Goal: Task Accomplishment & Management: Complete application form

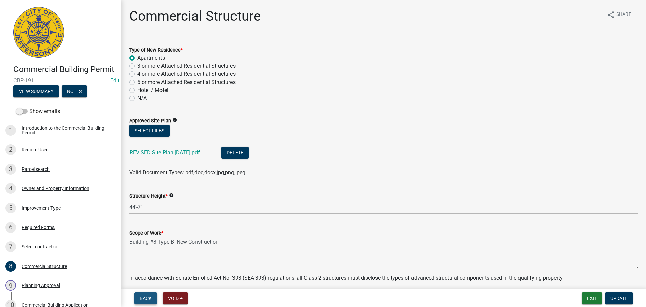
click at [151, 299] on span "Back" at bounding box center [146, 297] width 12 height 5
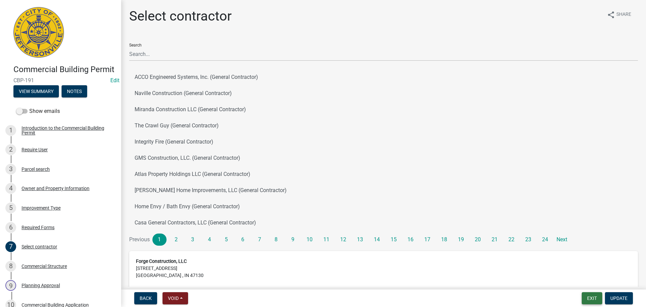
click at [587, 298] on button "Exit" at bounding box center [592, 298] width 21 height 12
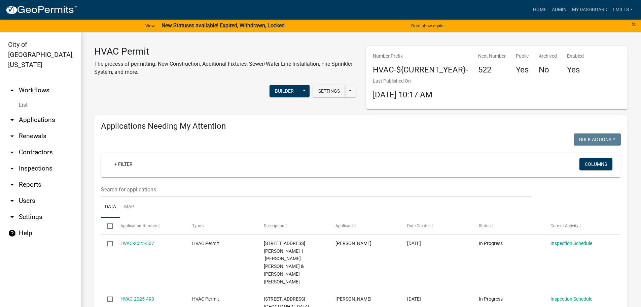
click at [53, 112] on link "arrow_drop_down Applications" at bounding box center [40, 120] width 81 height 16
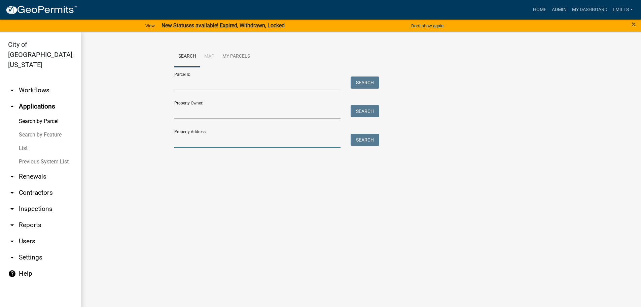
click at [215, 138] on input "Property Address:" at bounding box center [257, 141] width 167 height 14
type input "4501 Town"
click at [353, 142] on button "Search" at bounding box center [365, 140] width 29 height 12
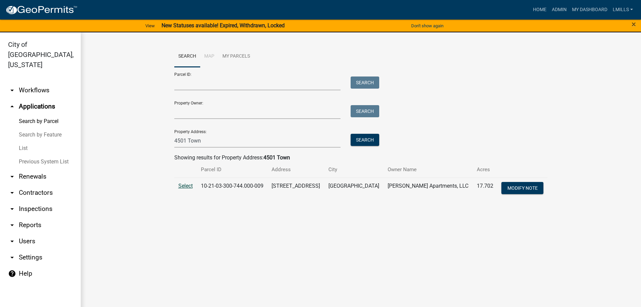
click at [183, 185] on span "Select" at bounding box center [185, 185] width 14 height 6
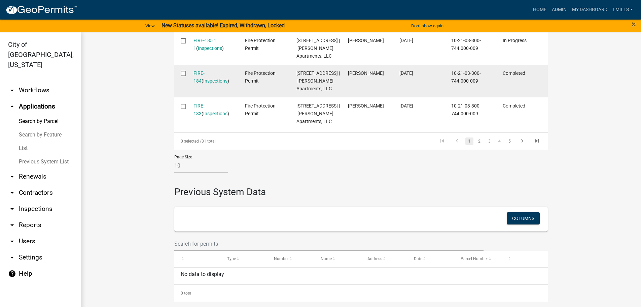
scroll to position [606, 0]
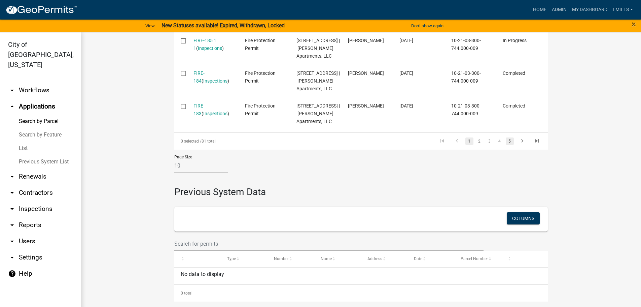
click at [507, 145] on link "5" at bounding box center [510, 140] width 8 height 7
click at [507, 145] on link "7" at bounding box center [510, 140] width 8 height 7
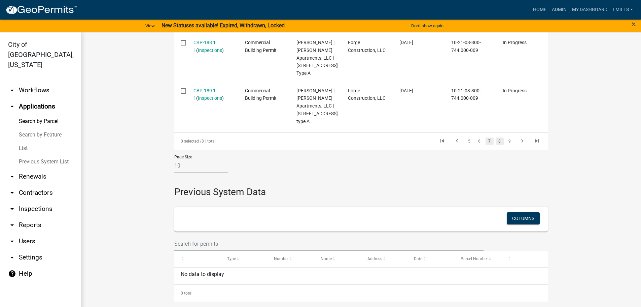
click at [496, 145] on link "8" at bounding box center [500, 140] width 8 height 7
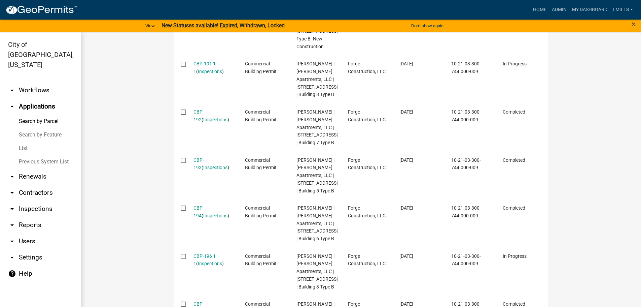
scroll to position [275, 0]
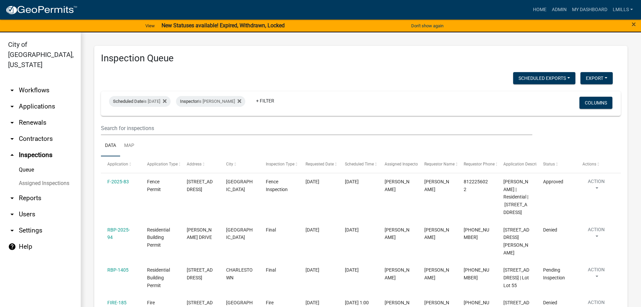
click at [39, 98] on link "arrow_drop_down Applications" at bounding box center [40, 106] width 81 height 16
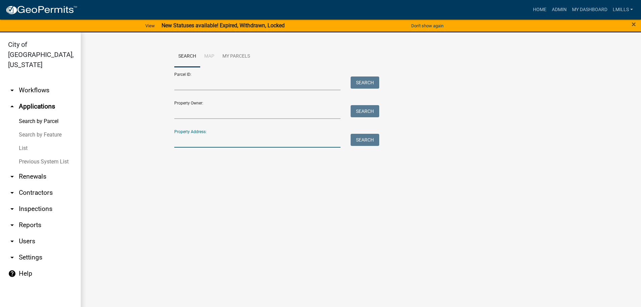
click at [213, 141] on input "Property Address:" at bounding box center [257, 141] width 167 height 14
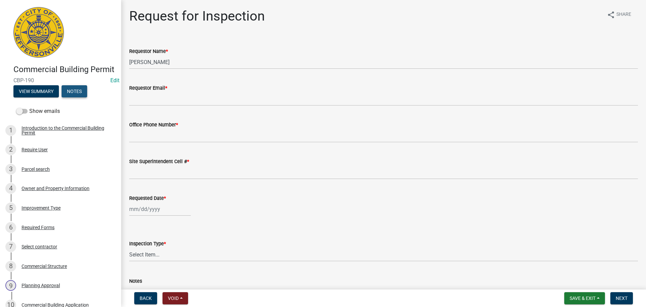
click at [80, 85] on button "Notes" at bounding box center [75, 91] width 26 height 12
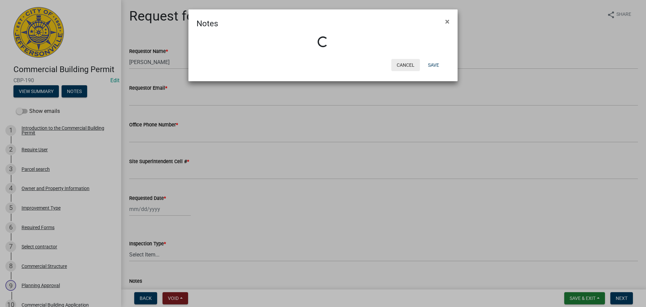
click at [408, 64] on button "Cancel" at bounding box center [405, 65] width 29 height 12
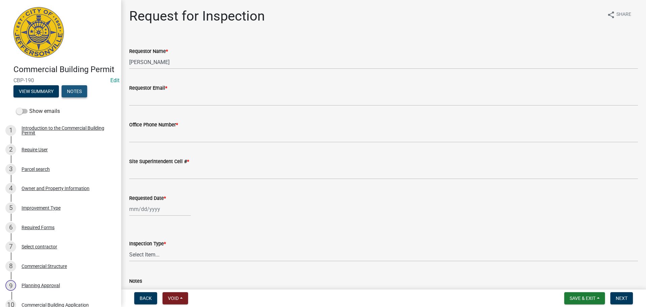
click at [75, 97] on button "Notes" at bounding box center [75, 91] width 26 height 12
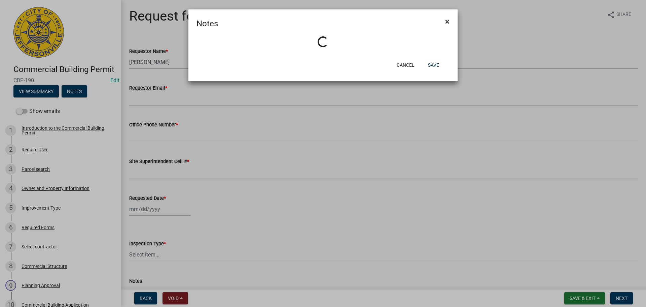
click at [452, 22] on button "×" at bounding box center [447, 21] width 15 height 19
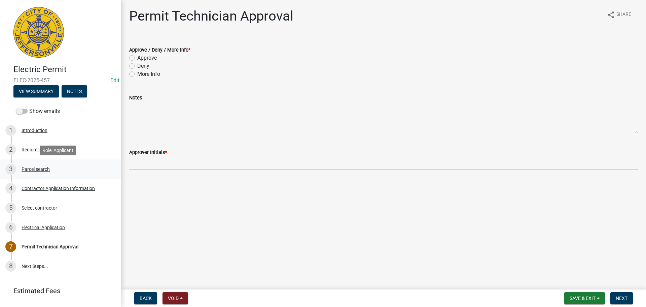
click at [40, 169] on div "Parcel search" at bounding box center [36, 169] width 28 height 5
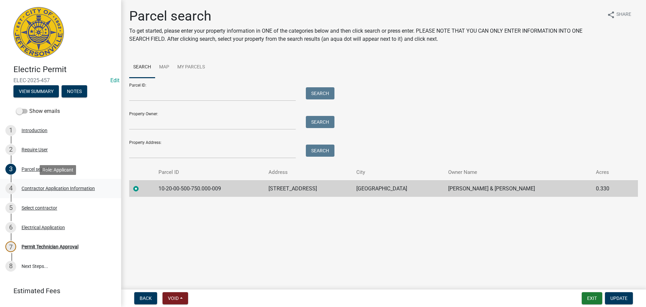
click at [48, 191] on div "4 Contractor Application Information" at bounding box center [57, 188] width 105 height 11
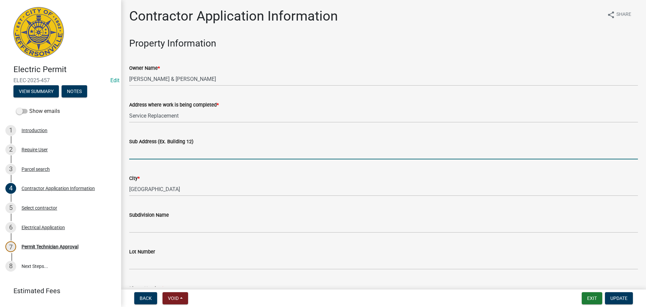
click at [159, 152] on input "Sub Address (Ex. Building 12)" at bounding box center [383, 152] width 509 height 14
type input "3 Redbud Road"
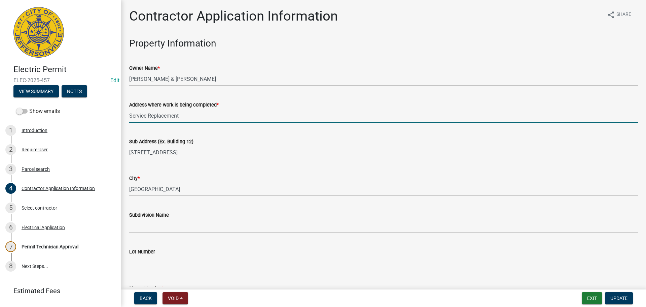
drag, startPoint x: 137, startPoint y: 112, endPoint x: 101, endPoint y: 112, distance: 35.7
click at [101, 112] on div "Electric Permit ELEC-2025-457 Edit View Summary Notes Show emails 1 Introductio…" at bounding box center [323, 153] width 646 height 307
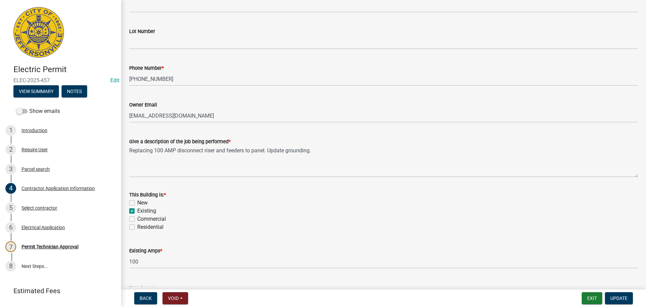
scroll to position [236, 0]
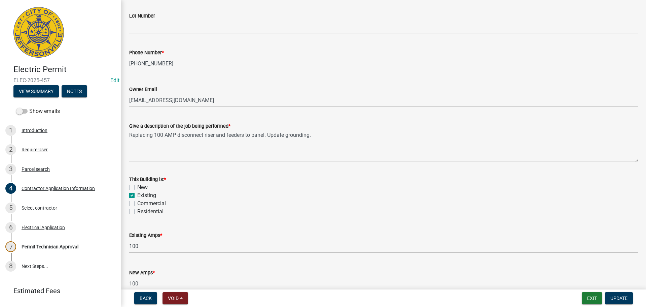
type input "3 Redbud Road"
click at [154, 211] on label "Residential" at bounding box center [150, 211] width 26 height 8
click at [142, 211] on input "Residential" at bounding box center [139, 209] width 4 height 4
checkbox input "true"
checkbox input "false"
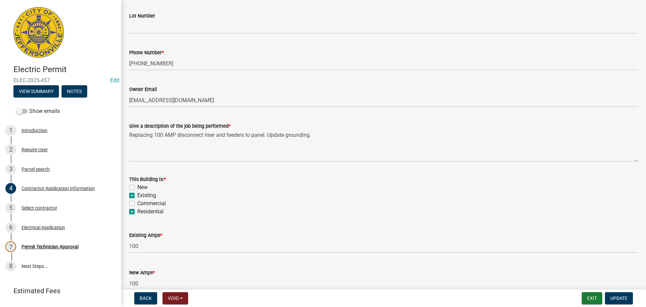
checkbox input "true"
checkbox input "false"
checkbox input "true"
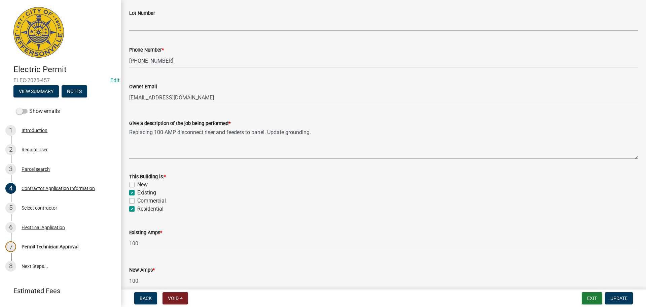
scroll to position [238, 0]
click at [614, 294] on button "Update" at bounding box center [619, 298] width 28 height 12
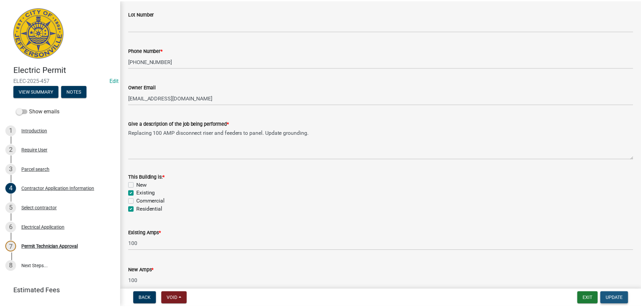
scroll to position [0, 0]
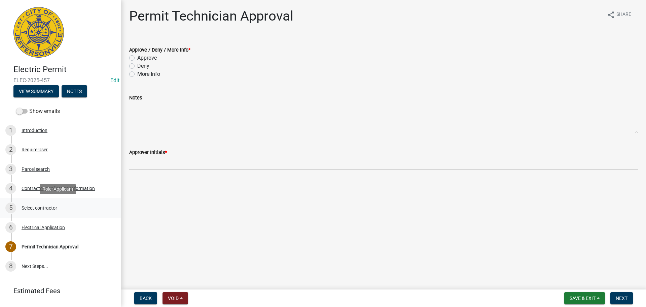
click at [40, 206] on div "Select contractor" at bounding box center [40, 207] width 36 height 5
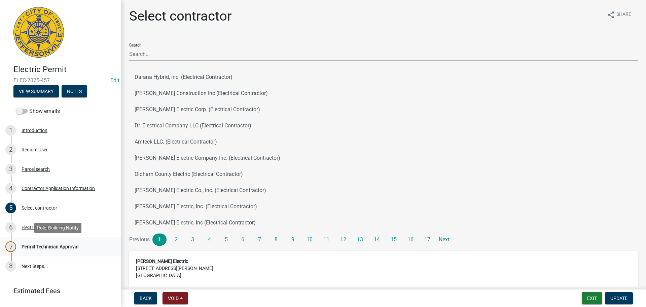
click at [66, 244] on div "Permit Technician Approval" at bounding box center [50, 246] width 57 height 5
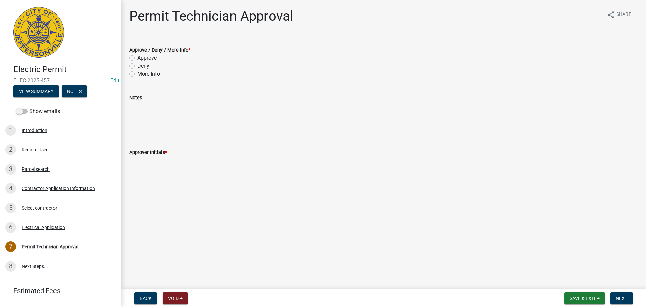
click at [148, 59] on label "Approve" at bounding box center [147, 58] width 20 height 8
click at [142, 58] on input "Approve" at bounding box center [139, 56] width 4 height 4
radio input "true"
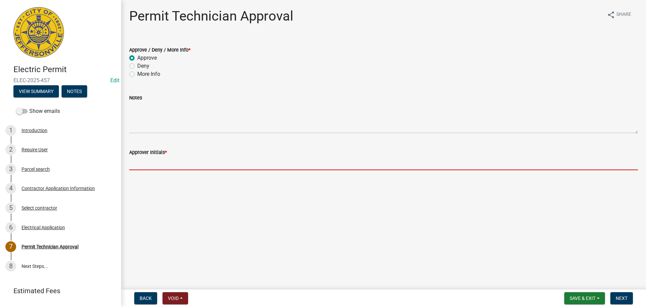
click at [158, 160] on input "Approver Initials *" at bounding box center [383, 163] width 509 height 14
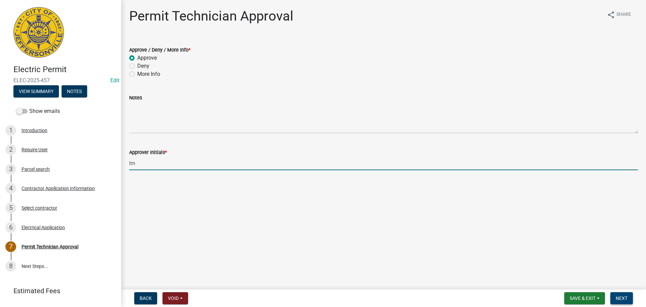
type input "lm"
click at [622, 297] on span "Next" at bounding box center [622, 297] width 12 height 5
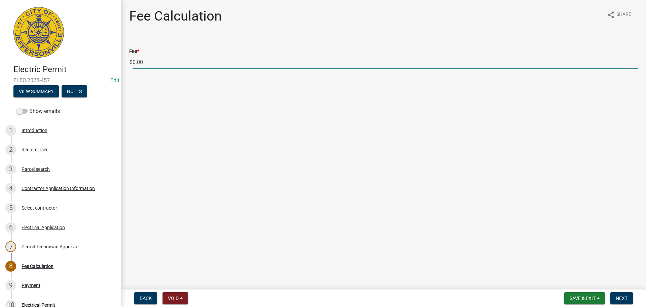
drag, startPoint x: 163, startPoint y: 64, endPoint x: 109, endPoint y: 61, distance: 54.3
click at [109, 61] on div "Electric Permit ELEC-2025-457 Edit View Summary Notes Show emails 1 Introductio…" at bounding box center [323, 153] width 646 height 307
type input "70.00"
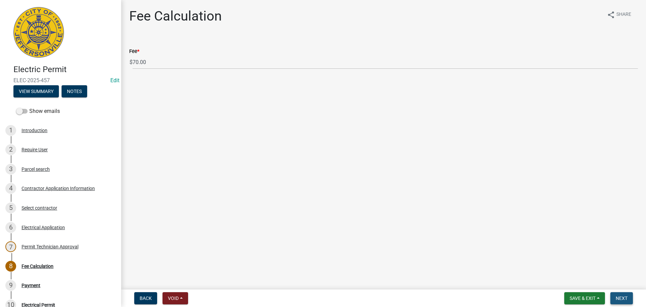
click at [629, 293] on button "Next" at bounding box center [621, 298] width 23 height 12
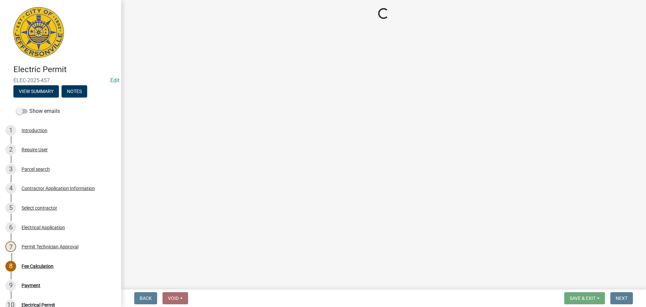
select select "3: 3"
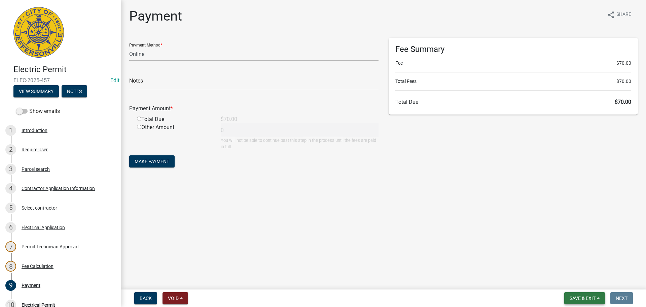
click at [578, 293] on button "Save & Exit" at bounding box center [584, 298] width 41 height 12
click at [578, 280] on button "Save & Exit" at bounding box center [578, 280] width 54 height 16
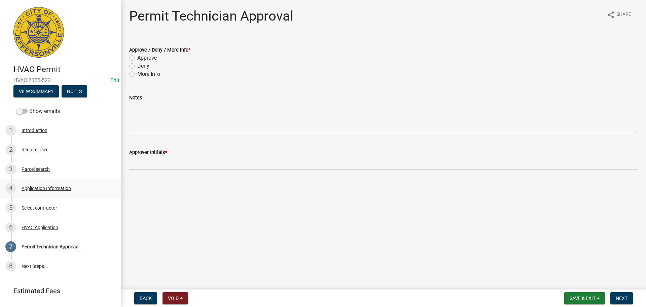
click at [47, 186] on div "Application Information" at bounding box center [46, 188] width 49 height 5
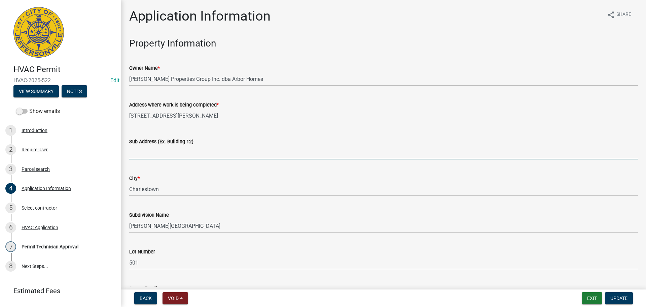
click at [196, 151] on input "Sub Address (Ex. Building 12)" at bounding box center [383, 152] width 509 height 14
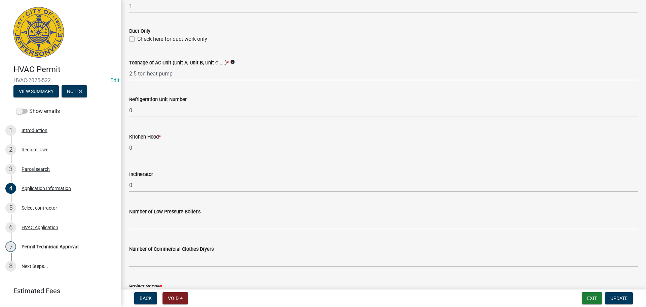
scroll to position [453, 0]
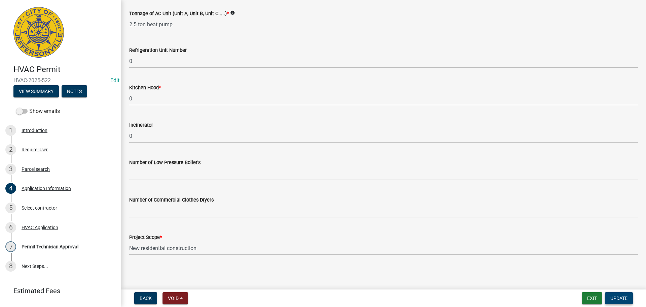
type input "8000 Stacy Springs Blvd."
click at [619, 297] on span "Update" at bounding box center [618, 297] width 17 height 5
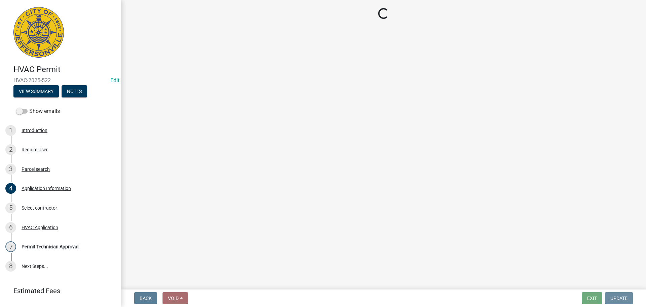
scroll to position [0, 0]
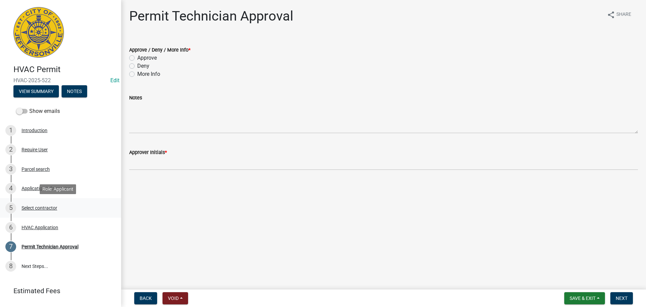
click at [41, 205] on div "Select contractor" at bounding box center [40, 207] width 36 height 5
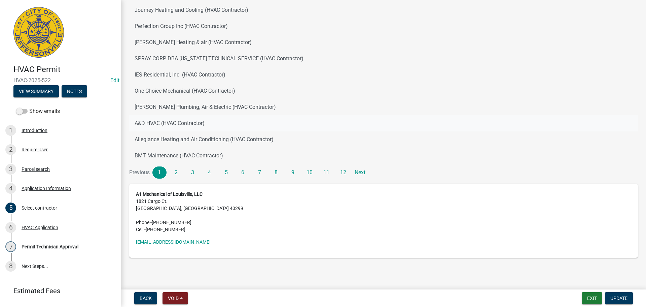
scroll to position [67, 0]
click at [44, 245] on div "Permit Technician Approval" at bounding box center [50, 246] width 57 height 5
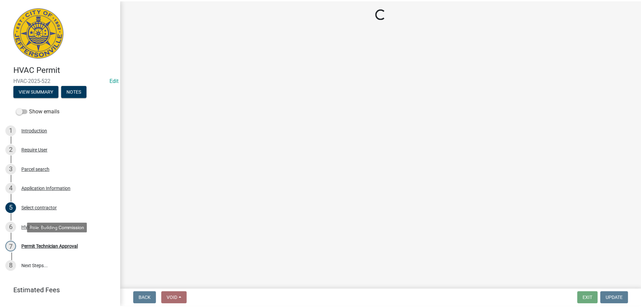
scroll to position [0, 0]
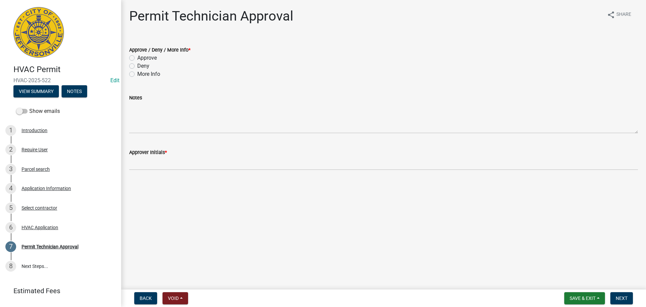
click at [143, 59] on label "Approve" at bounding box center [147, 58] width 20 height 8
click at [142, 58] on input "Approve" at bounding box center [139, 56] width 4 height 4
radio input "true"
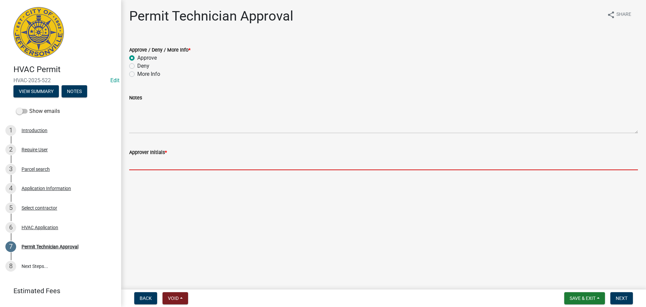
click at [156, 162] on input "Approver Initials *" at bounding box center [383, 163] width 509 height 14
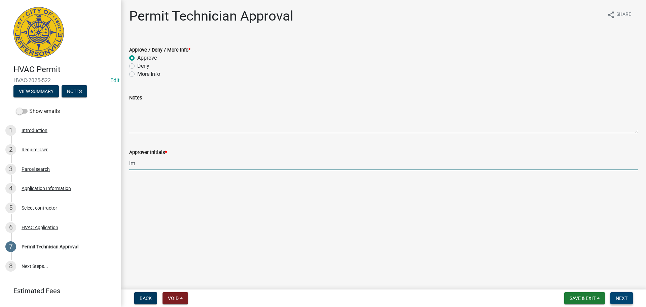
type input "lm"
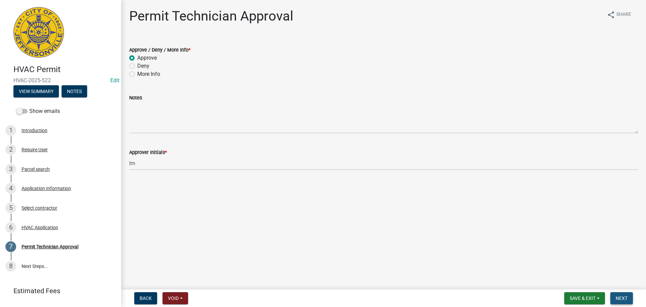
click at [621, 298] on span "Next" at bounding box center [622, 297] width 12 height 5
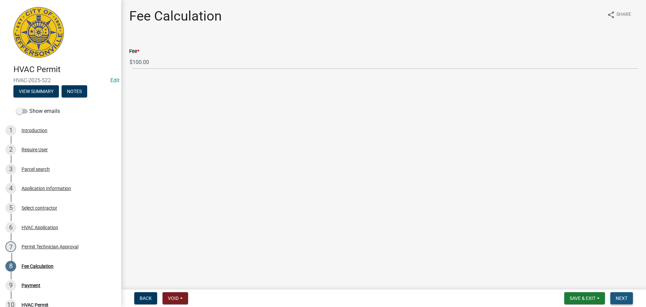
click at [625, 296] on span "Next" at bounding box center [622, 297] width 12 height 5
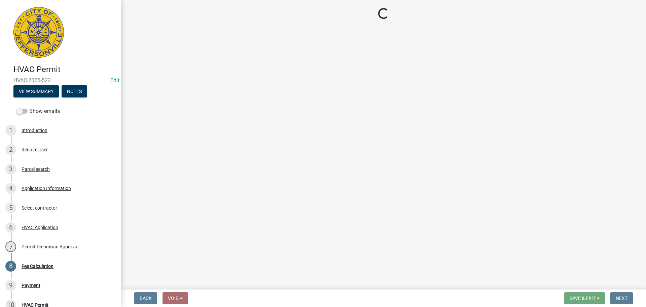
select select "3: 3"
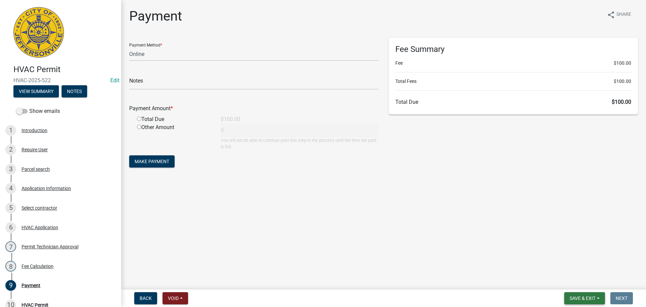
click at [595, 297] on span "Save & Exit" at bounding box center [583, 297] width 26 height 5
click at [587, 282] on button "Save & Exit" at bounding box center [578, 280] width 54 height 16
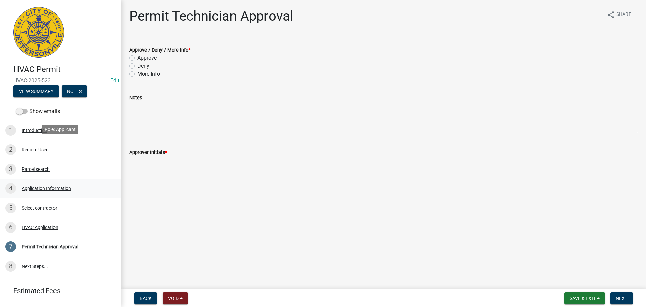
click at [35, 186] on div "Application Information" at bounding box center [46, 188] width 49 height 5
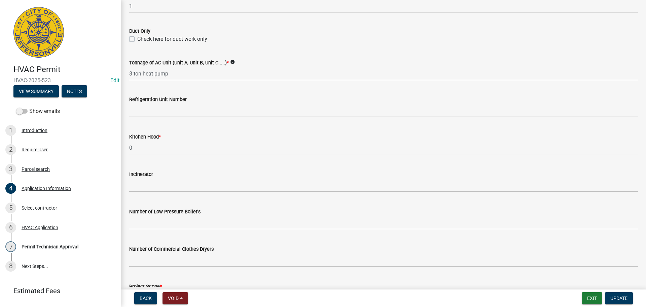
scroll to position [453, 0]
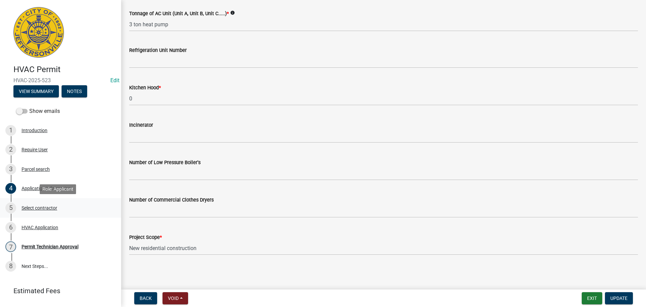
click at [43, 207] on div "Select contractor" at bounding box center [40, 207] width 36 height 5
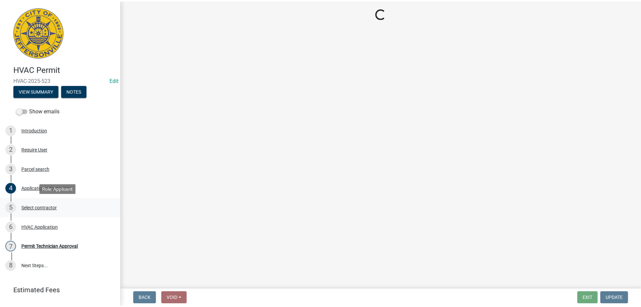
scroll to position [0, 0]
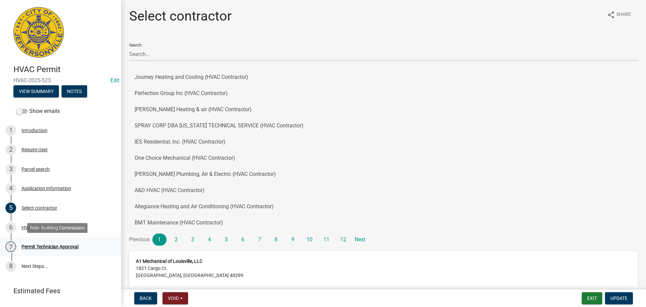
click at [36, 246] on div "Permit Technician Approval" at bounding box center [50, 246] width 57 height 5
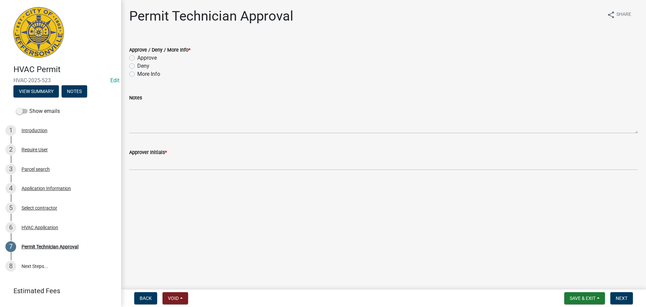
click at [152, 60] on label "Approve" at bounding box center [147, 58] width 20 height 8
click at [142, 58] on input "Approve" at bounding box center [139, 56] width 4 height 4
radio input "true"
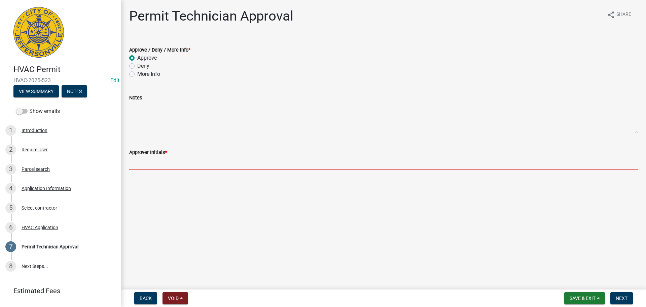
click at [170, 167] on input "Approver Initials *" at bounding box center [383, 163] width 509 height 14
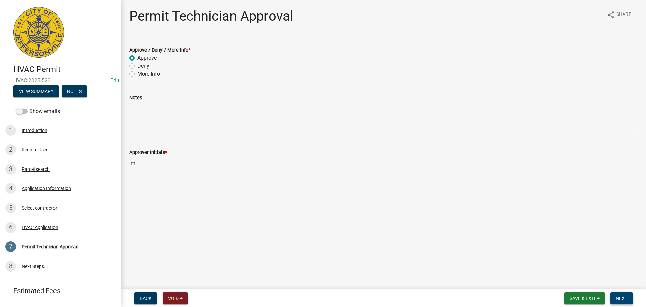
type input "lm"
click at [622, 297] on span "Next" at bounding box center [622, 297] width 12 height 5
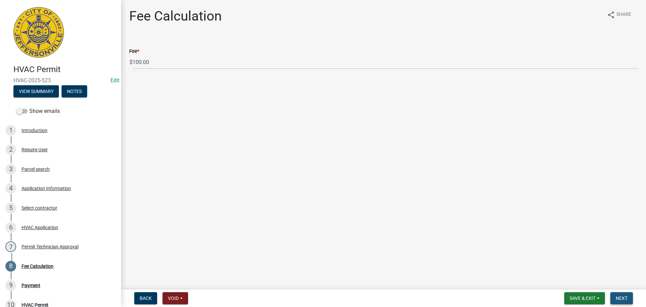
click at [619, 294] on button "Next" at bounding box center [621, 298] width 23 height 12
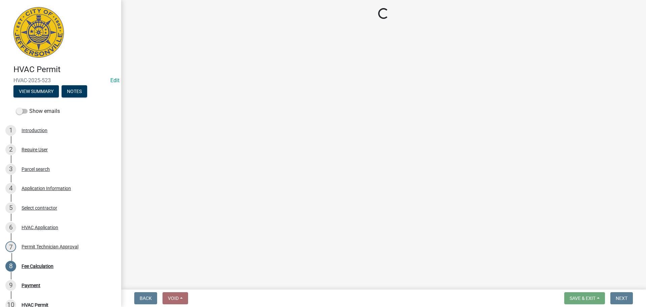
select select "3: 3"
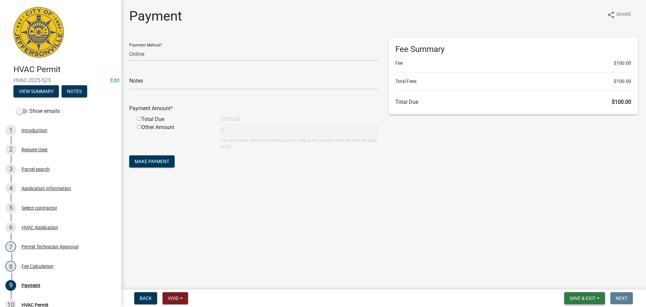
click at [574, 294] on button "Save & Exit" at bounding box center [584, 298] width 41 height 12
click at [576, 276] on button "Save & Exit" at bounding box center [578, 280] width 54 height 16
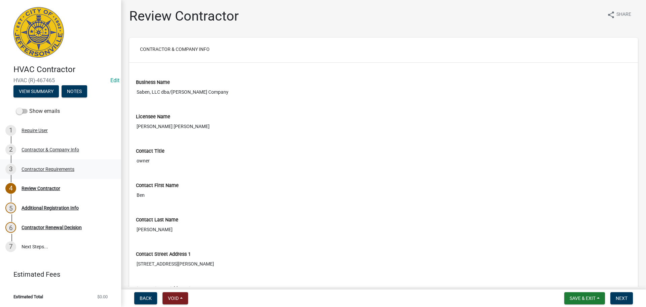
click at [48, 167] on div "Contractor Requirements" at bounding box center [48, 169] width 53 height 5
